Goal: Navigation & Orientation: Find specific page/section

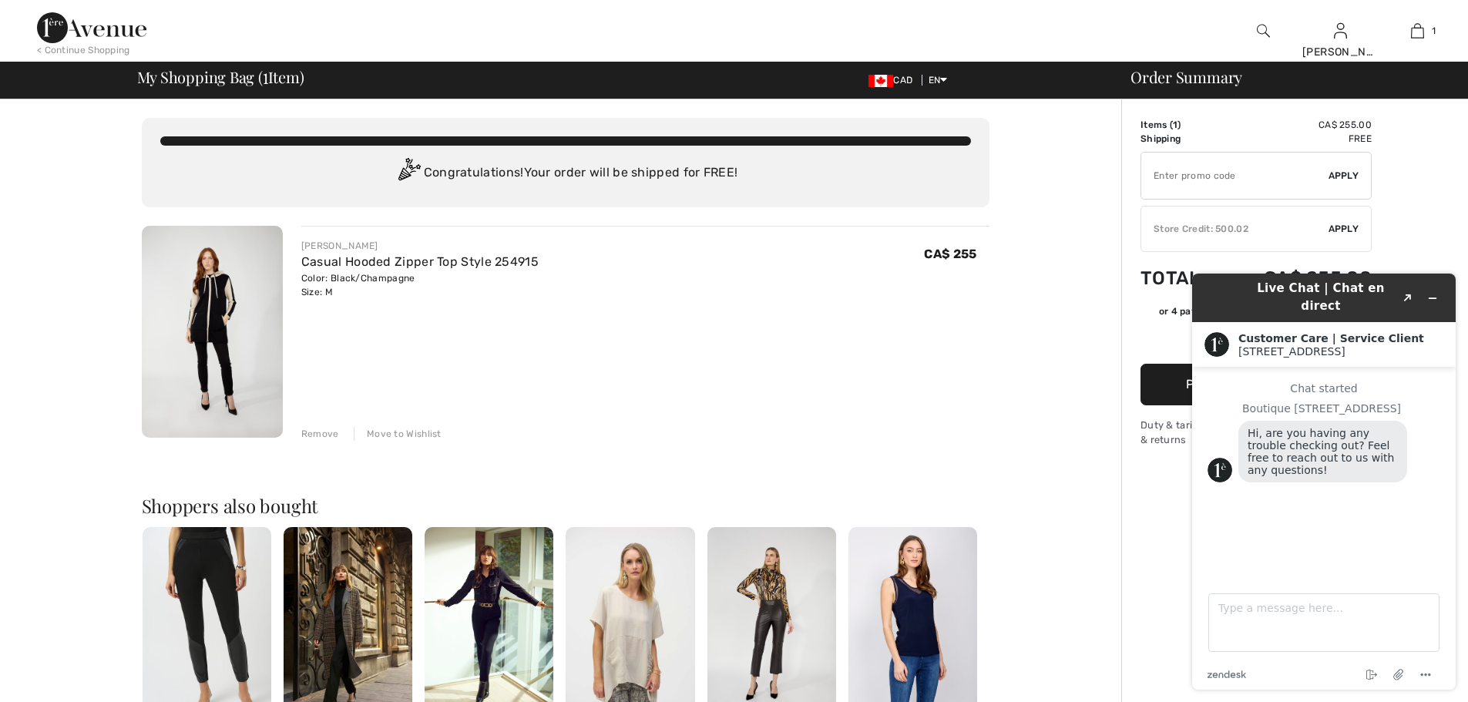
click at [30, 20] on div "< Continue Shopping Leslie Hi, Leslie! CA$ 500 = Credit My Info Orders My Addre…" at bounding box center [734, 31] width 1468 height 62
click at [54, 26] on img at bounding box center [91, 27] width 109 height 31
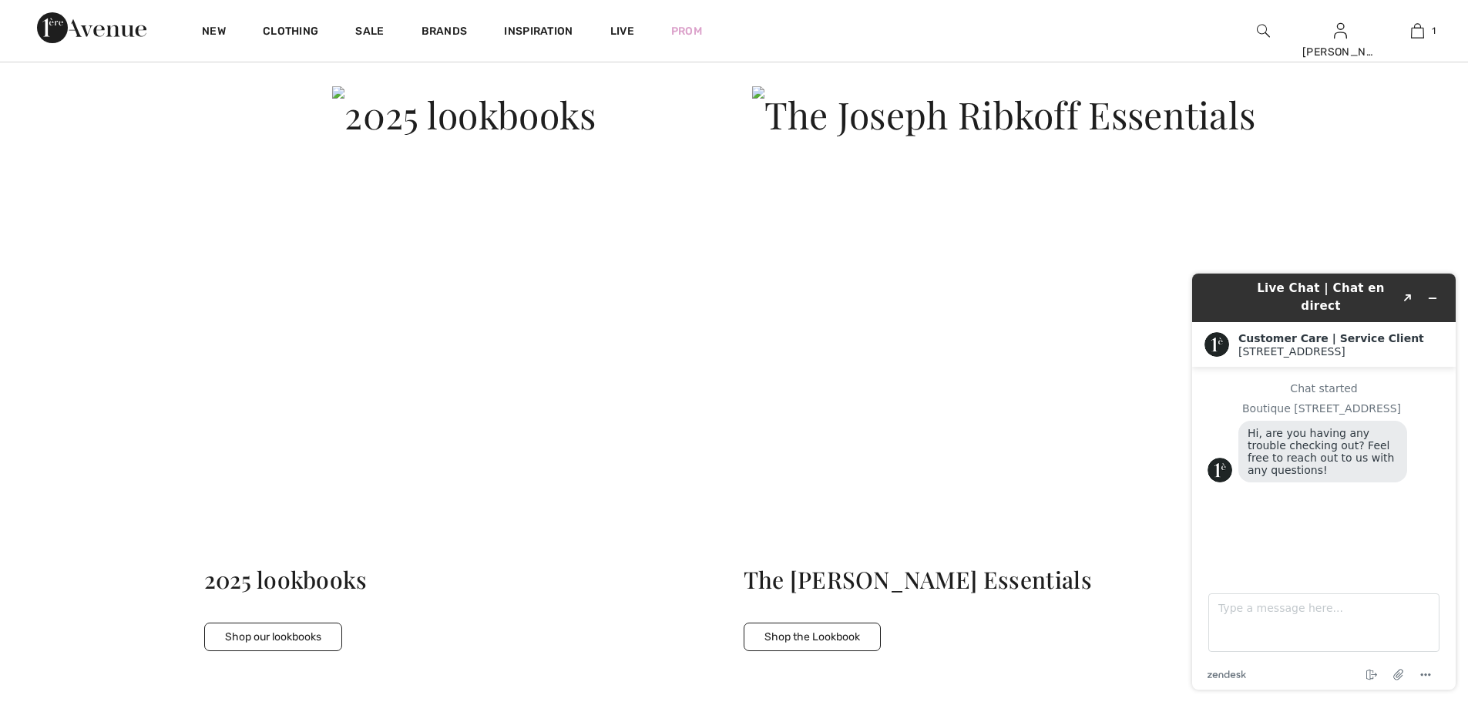
scroll to position [5976, 0]
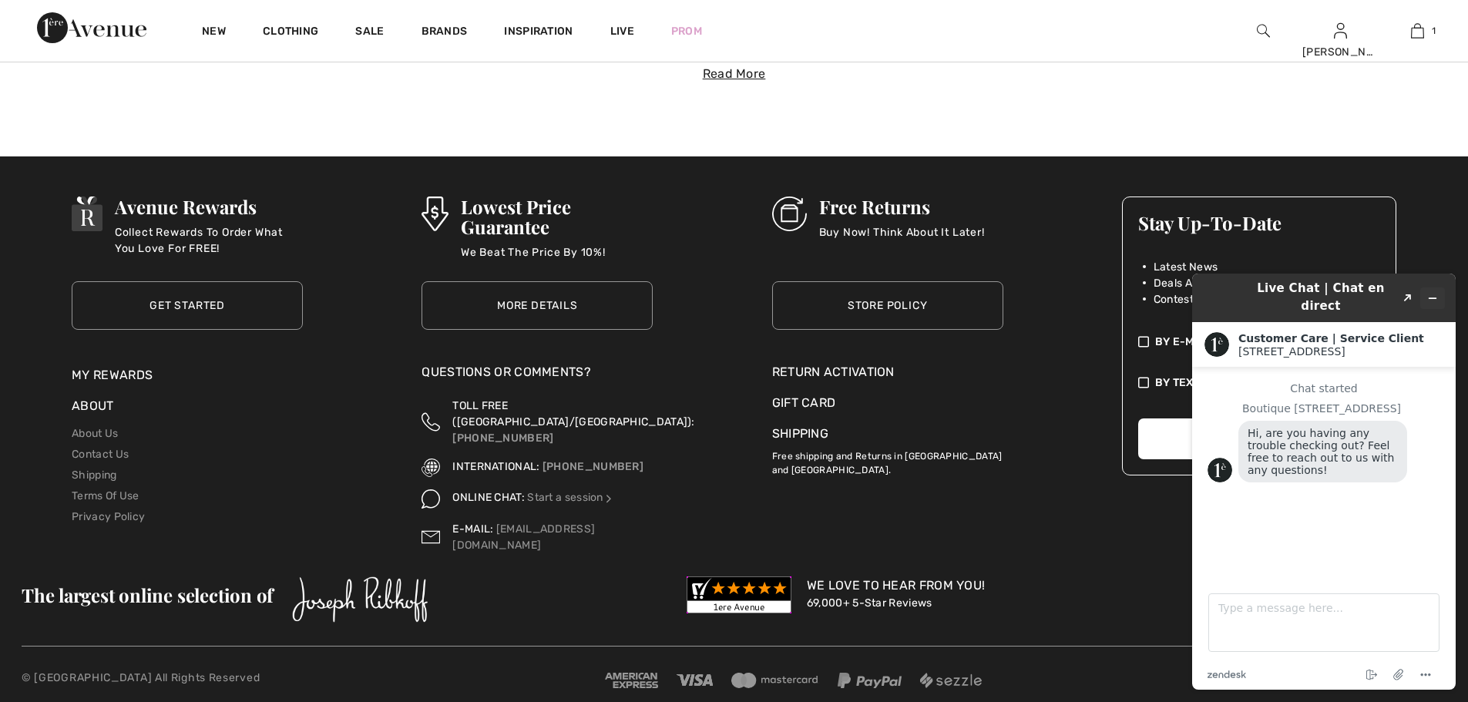
drag, startPoint x: 1427, startPoint y: 274, endPoint x: 1427, endPoint y: 283, distance: 9.2
click at [1427, 274] on header "Live Chat | Chat en direct Created with Sketch." at bounding box center [1324, 298] width 264 height 49
click at [1427, 287] on button "Minimize widget" at bounding box center [1432, 298] width 25 height 22
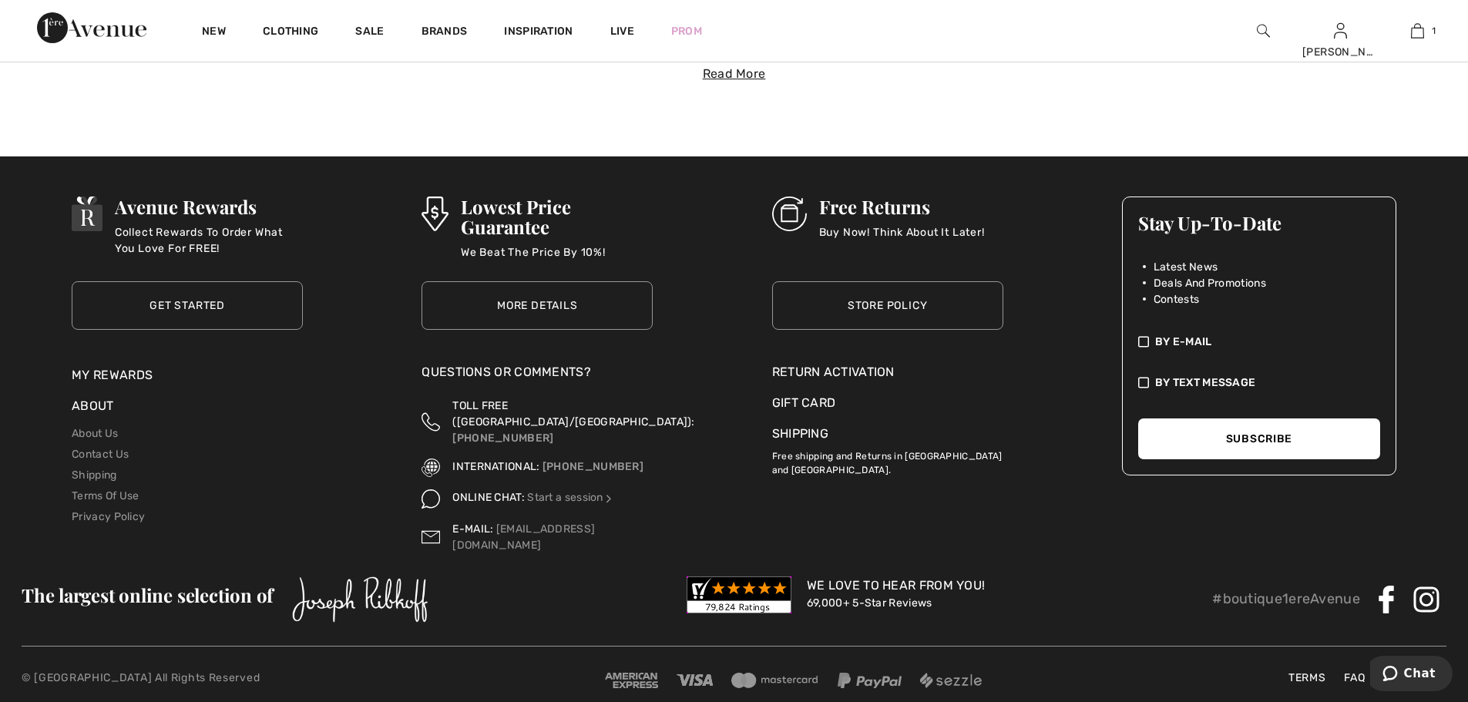
click at [825, 432] on link "Shipping" at bounding box center [800, 433] width 56 height 15
